Goal: Information Seeking & Learning: Learn about a topic

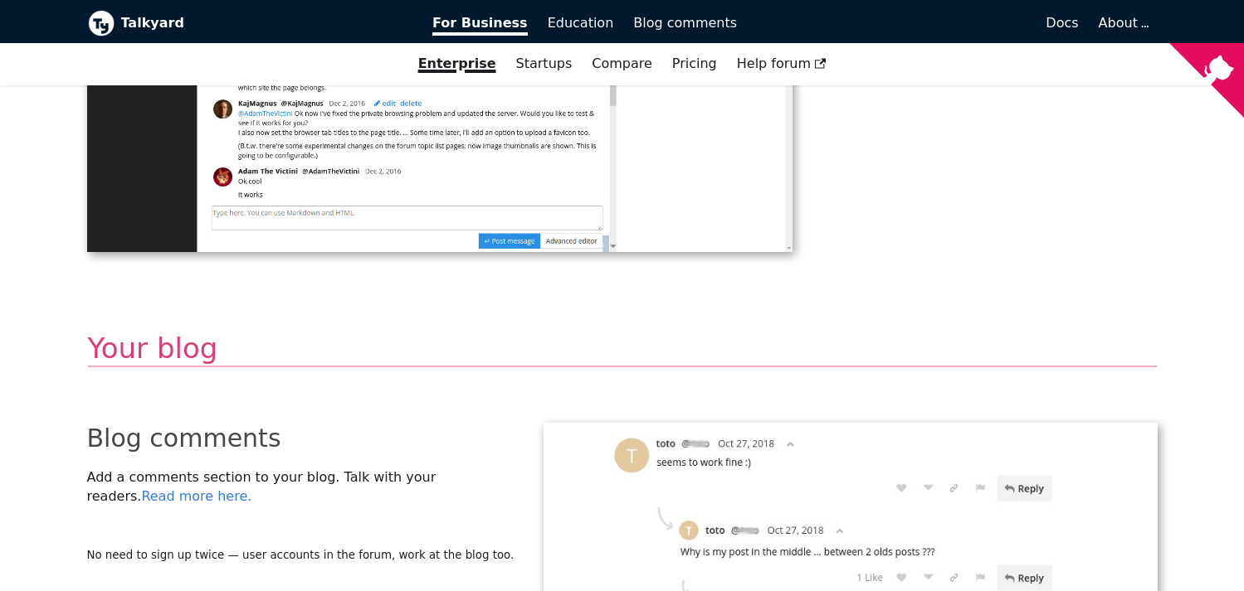
scroll to position [3484, 0]
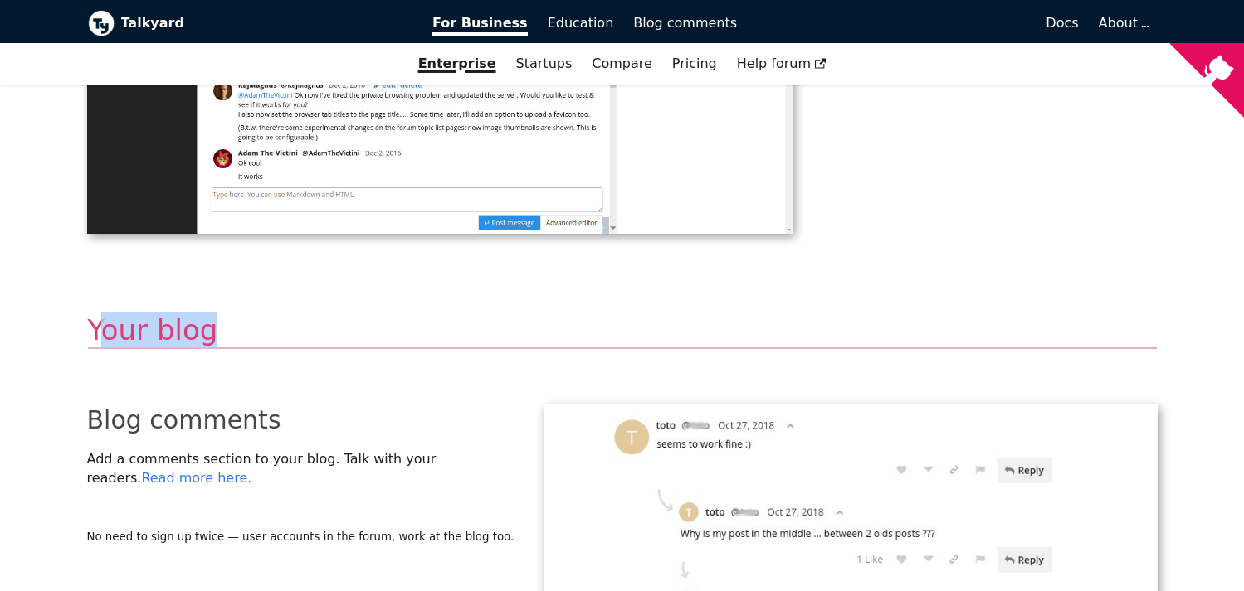
drag, startPoint x: 116, startPoint y: 220, endPoint x: 226, endPoint y: 231, distance: 110.9
click at [226, 313] on h2 "Your blog" at bounding box center [622, 331] width 1068 height 37
click at [227, 313] on h2 "Your blog" at bounding box center [622, 331] width 1068 height 37
click at [167, 313] on h2 "Your blog" at bounding box center [622, 331] width 1068 height 37
click at [163, 313] on h2 "Your blog" at bounding box center [622, 331] width 1068 height 37
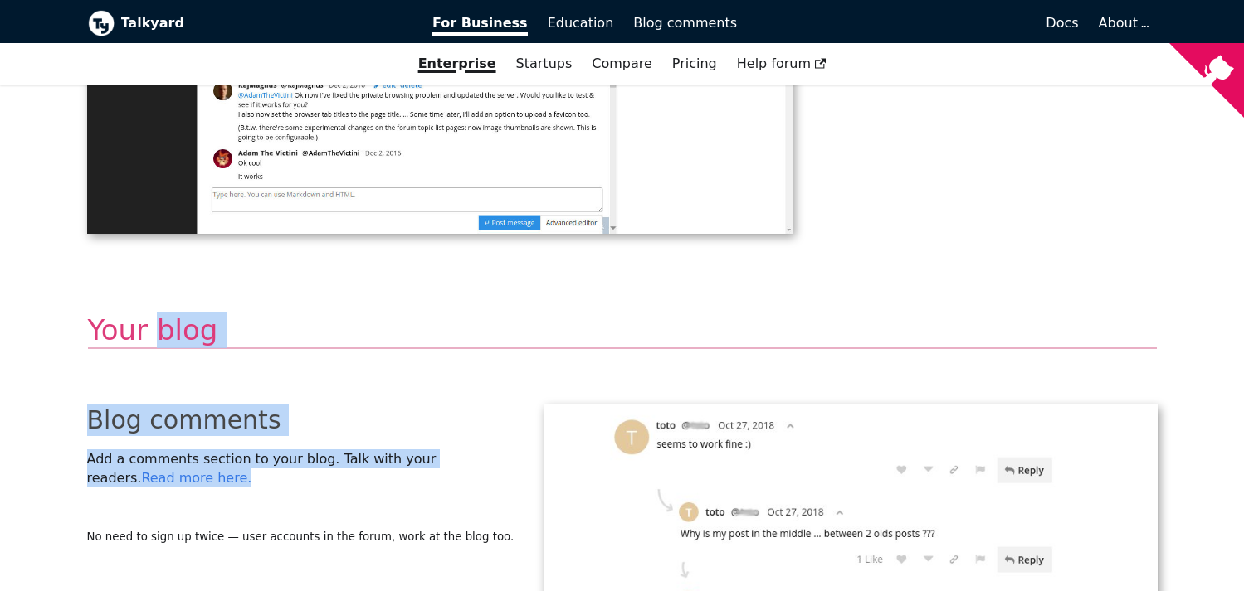
drag, startPoint x: 153, startPoint y: 233, endPoint x: 332, endPoint y: 389, distance: 237.6
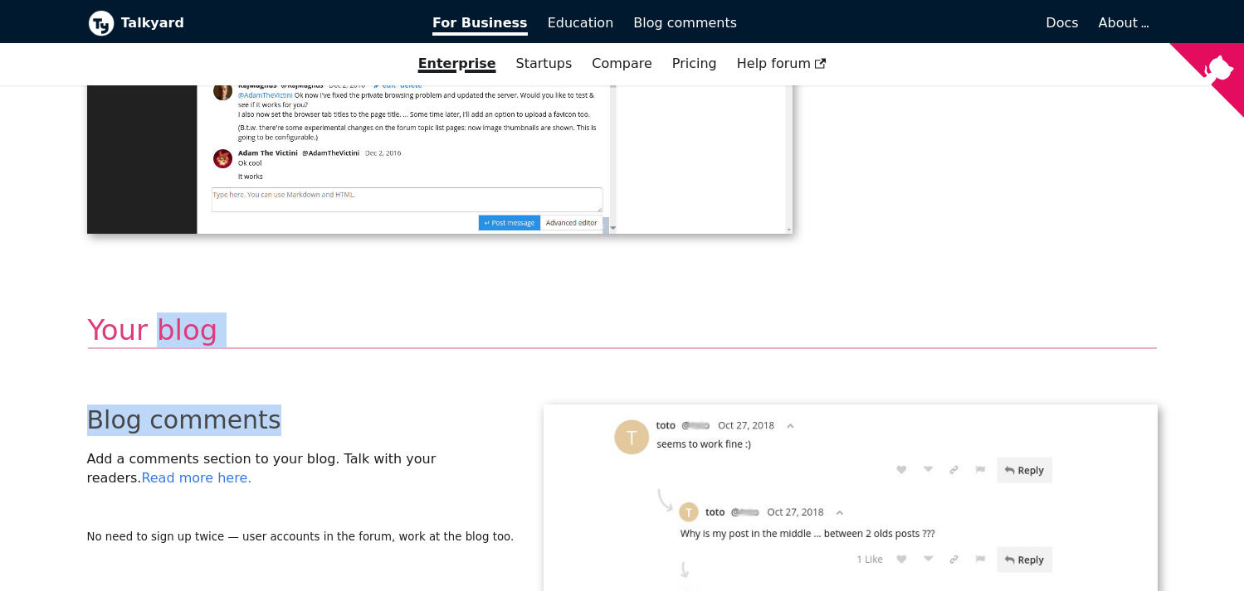
drag, startPoint x: 178, startPoint y: 376, endPoint x: 146, endPoint y: 313, distance: 70.9
click at [380, 405] on h2 "Blog comments" at bounding box center [302, 421] width 431 height 32
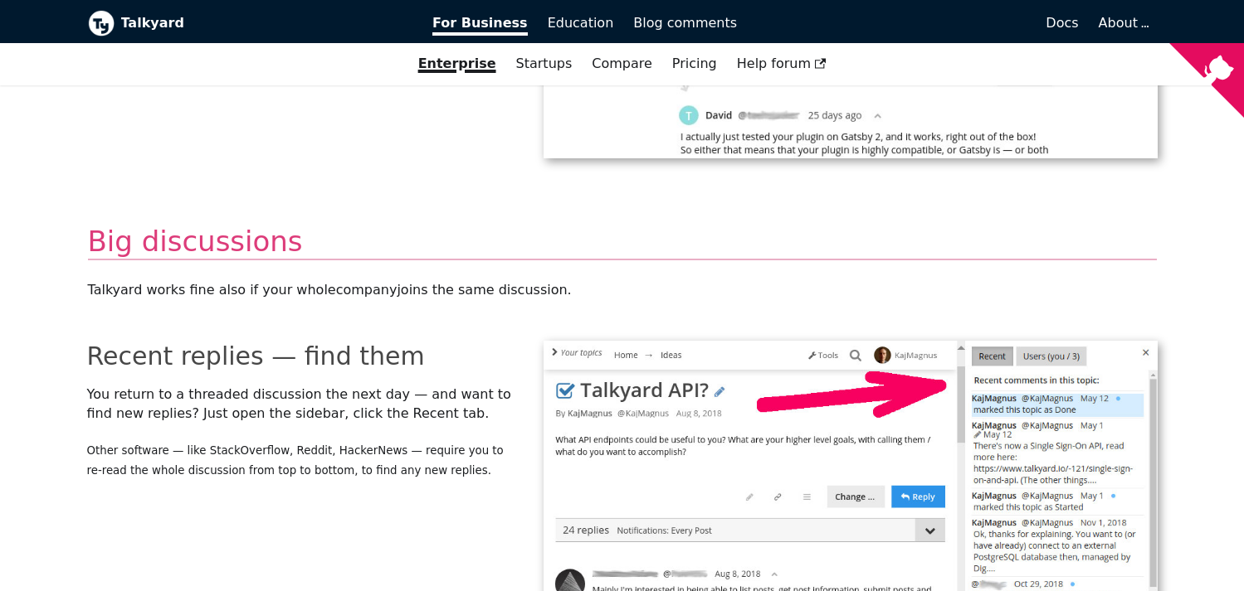
scroll to position [4314, 0]
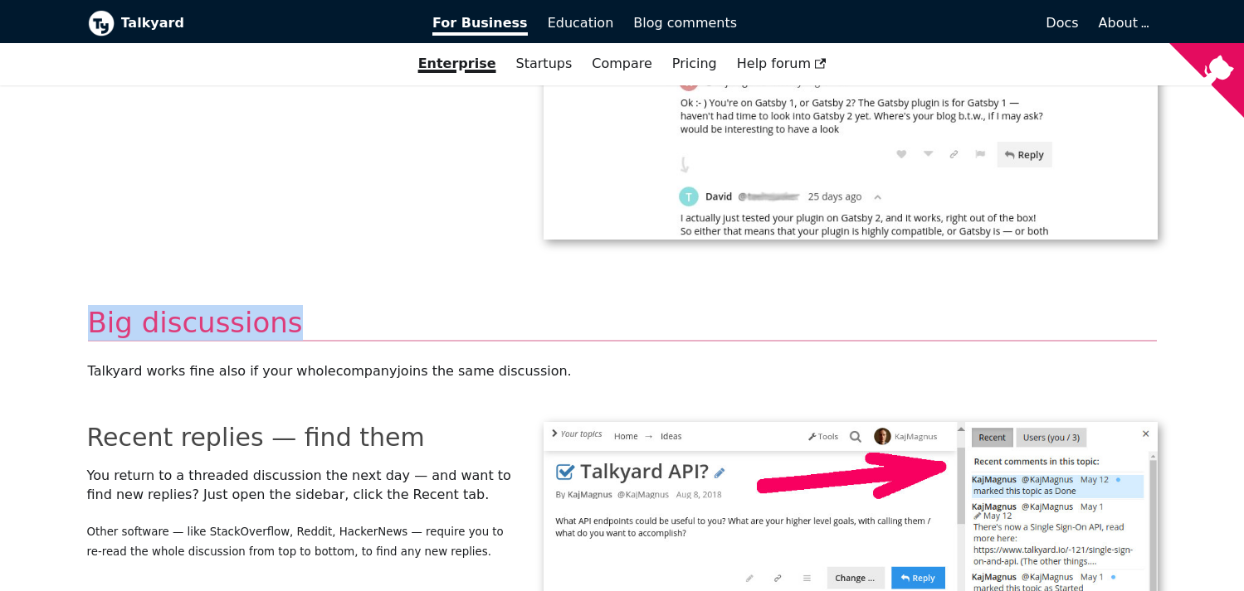
drag, startPoint x: 85, startPoint y: 207, endPoint x: 316, endPoint y: 219, distance: 230.9
click at [412, 305] on h2 "Big discussions" at bounding box center [622, 323] width 1068 height 37
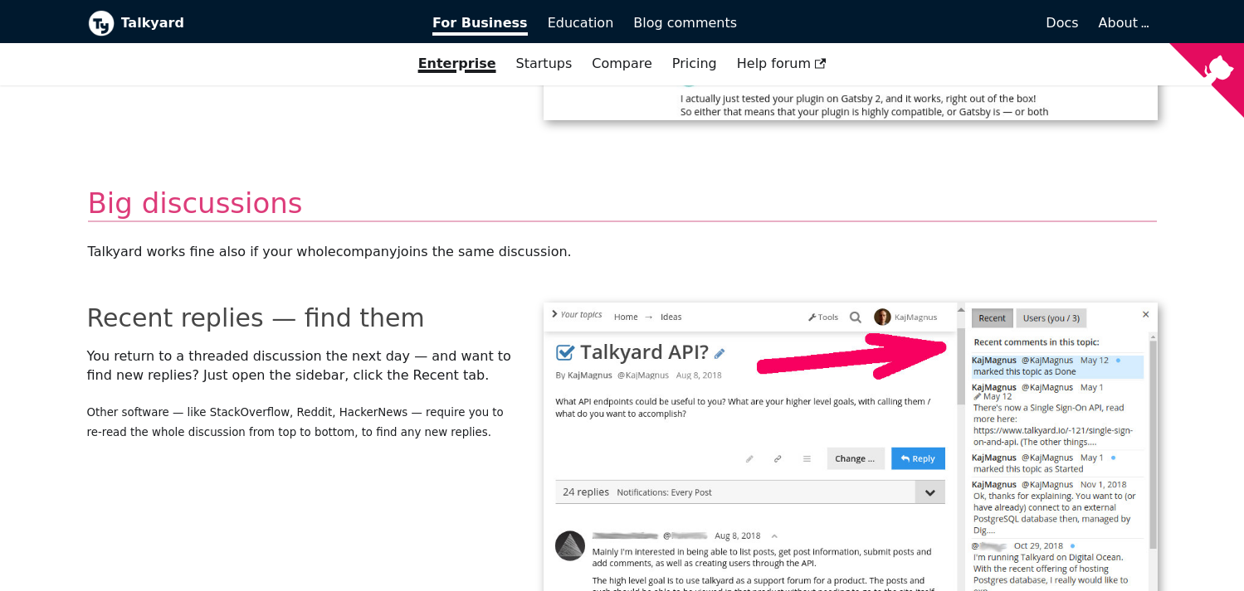
scroll to position [4729, 0]
